Goal: Task Accomplishment & Management: Manage account settings

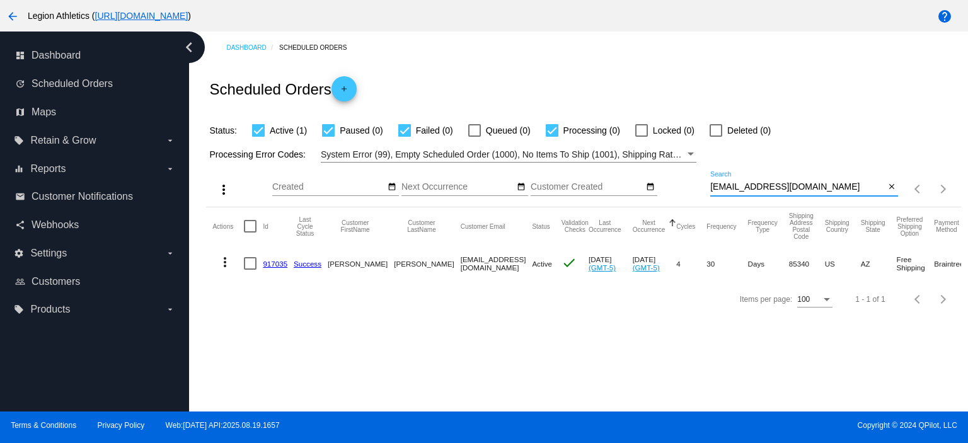
click at [785, 184] on input "[EMAIL_ADDRESS][DOMAIN_NAME]" at bounding box center [797, 187] width 175 height 10
paste input "[EMAIL_ADDRESS]"
type input "[EMAIL_ADDRESS][DOMAIN_NAME]"
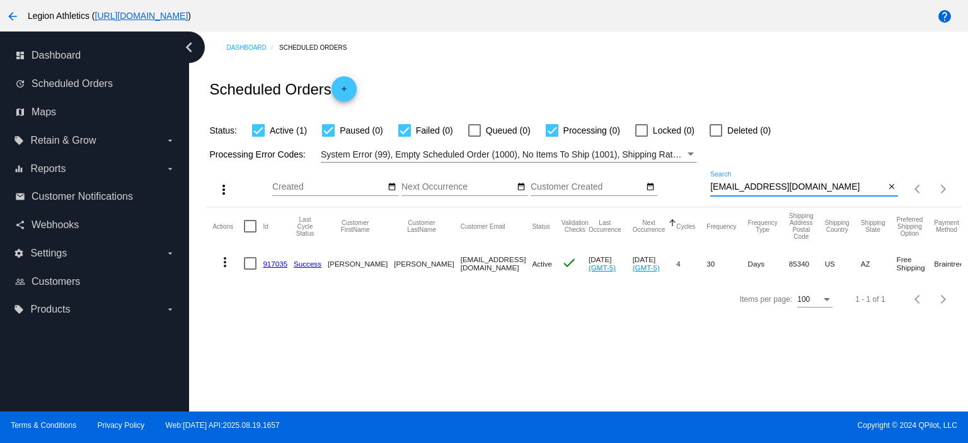
click at [786, 68] on div "Scheduled Orders add" at bounding box center [583, 89] width 755 height 50
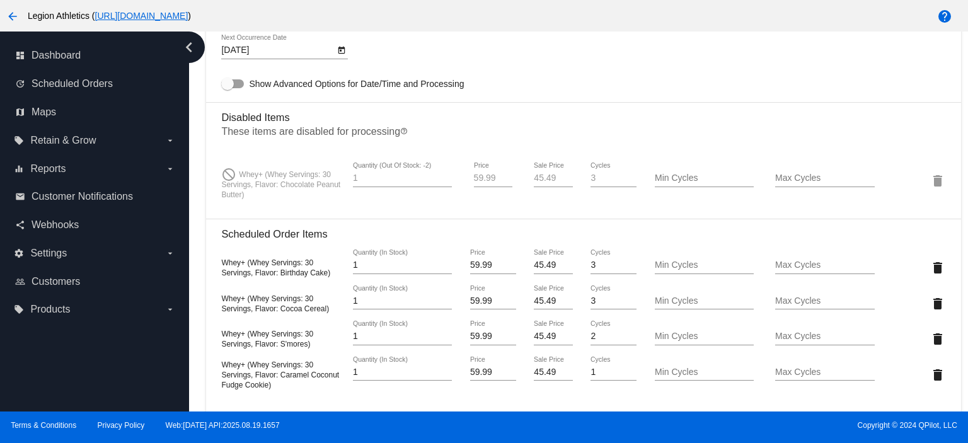
scroll to position [1009, 0]
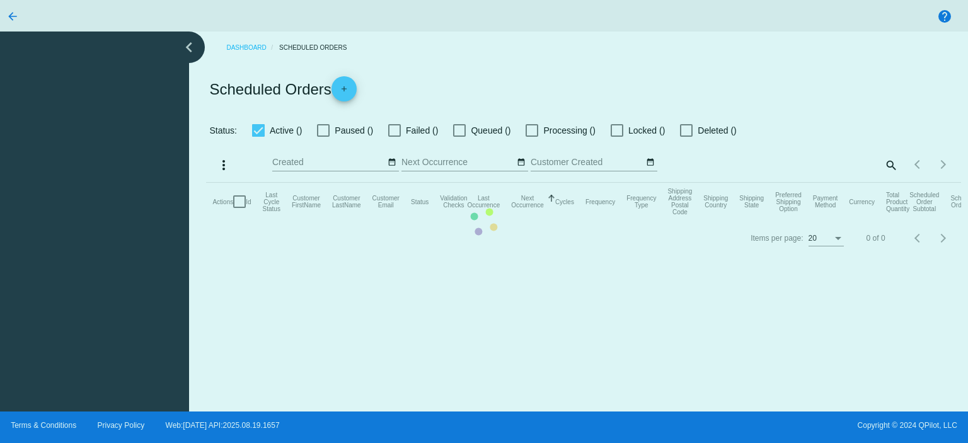
checkbox input "true"
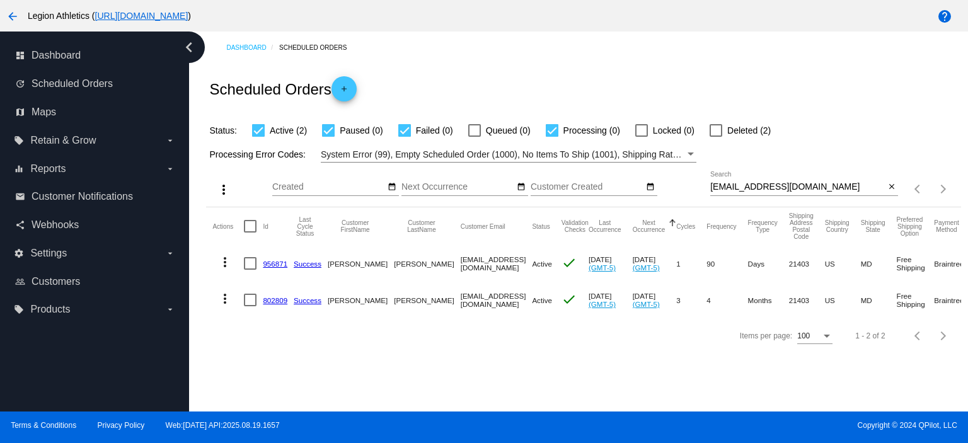
click at [787, 187] on input "[EMAIL_ADDRESS][DOMAIN_NAME]" at bounding box center [797, 187] width 175 height 10
paste input "kcooperasid@g"
type input "kcooperasid@gmail.com"
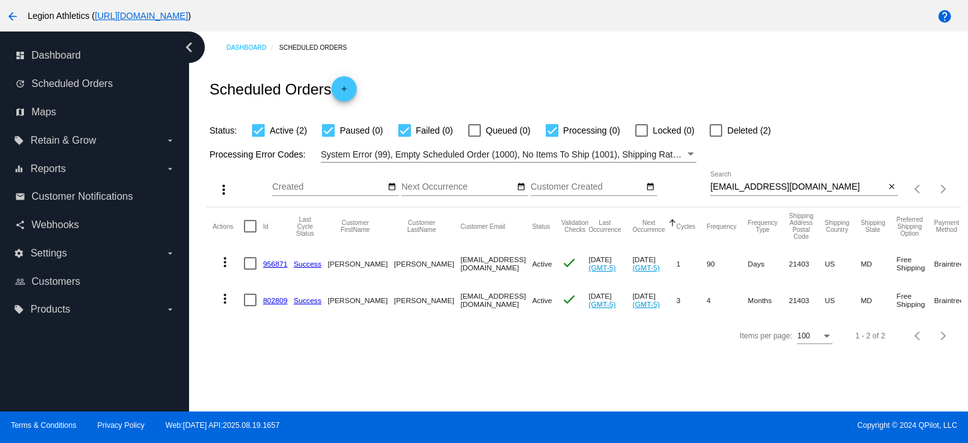
click at [738, 70] on div "Scheduled Orders add" at bounding box center [583, 89] width 755 height 50
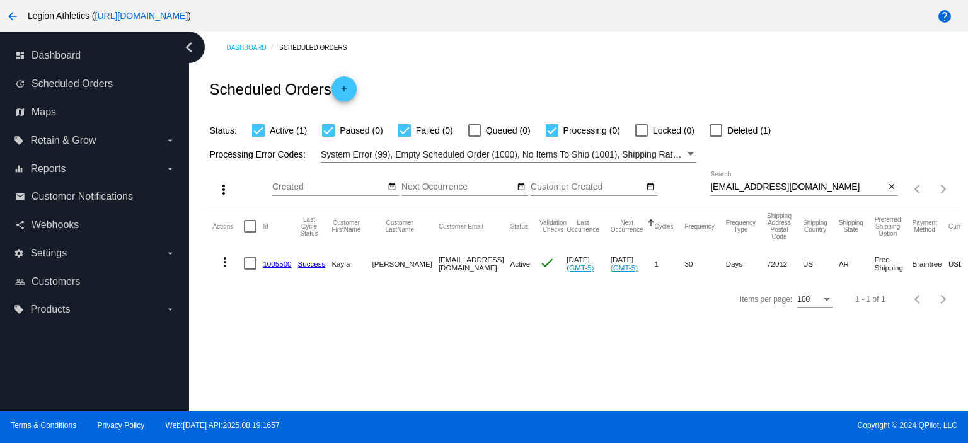
click at [221, 266] on mat-icon "more_vert" at bounding box center [224, 262] width 15 height 15
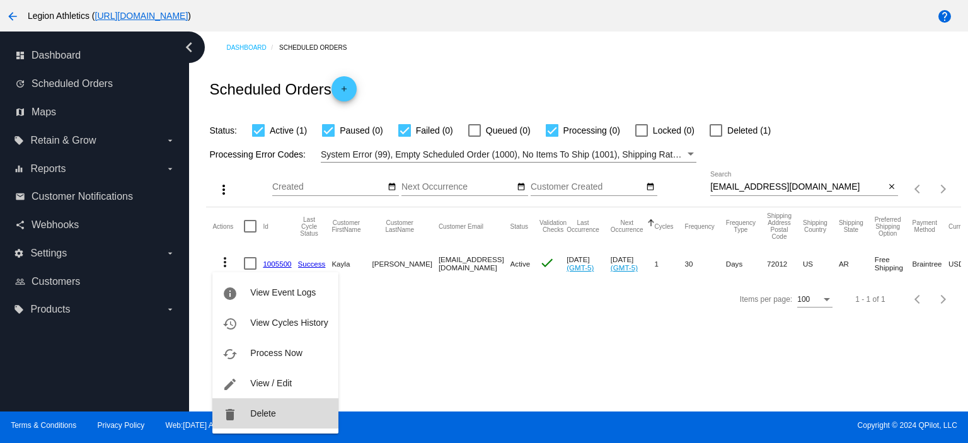
click at [258, 408] on span "Delete" at bounding box center [262, 413] width 25 height 10
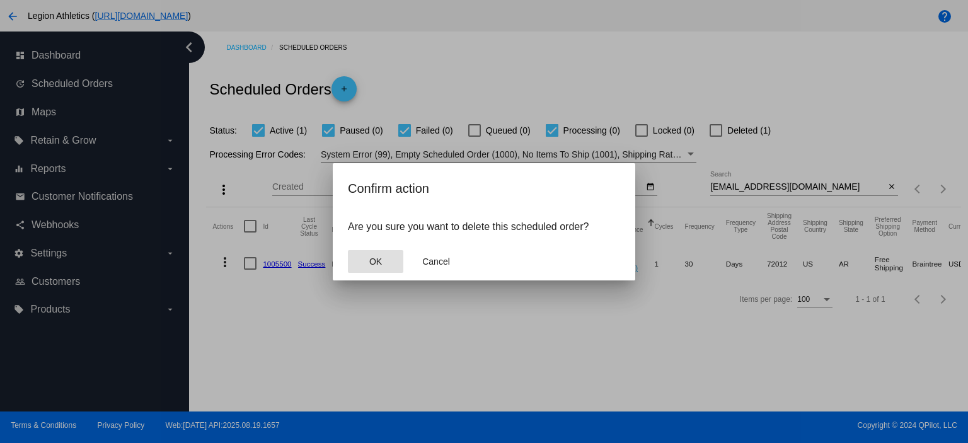
click at [379, 257] on span "OK" at bounding box center [375, 262] width 13 height 10
